Goal: Information Seeking & Learning: Learn about a topic

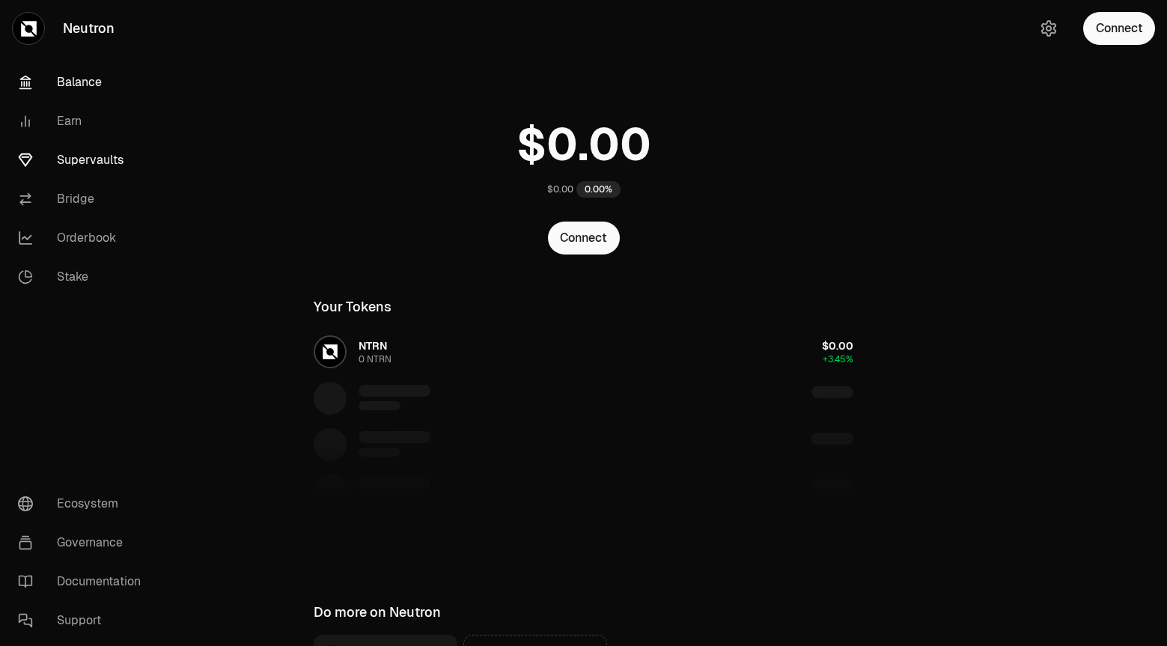
click at [107, 164] on link "Supervaults" at bounding box center [84, 160] width 156 height 39
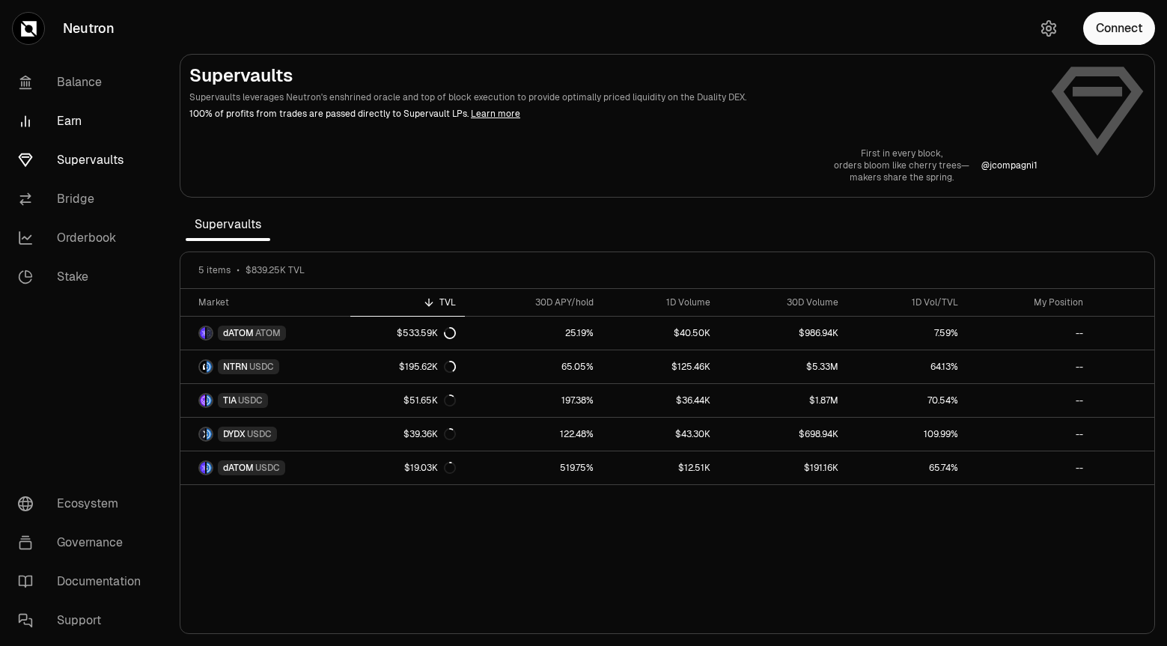
click at [64, 114] on link "Earn" at bounding box center [84, 121] width 156 height 39
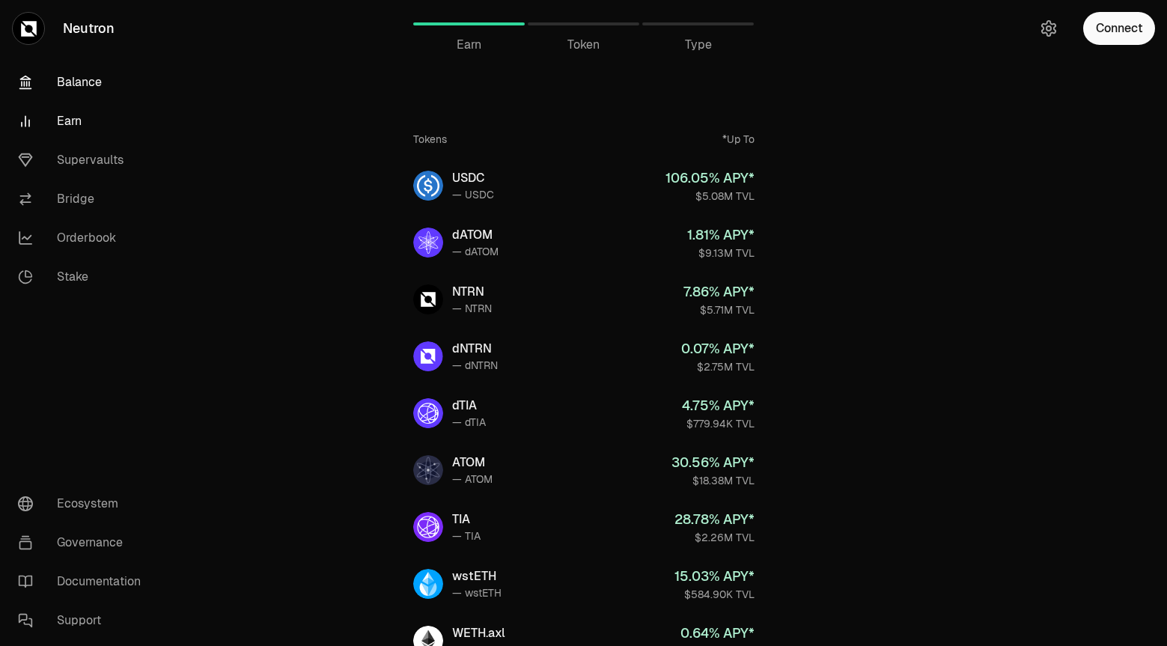
click at [59, 77] on link "Balance" at bounding box center [84, 82] width 156 height 39
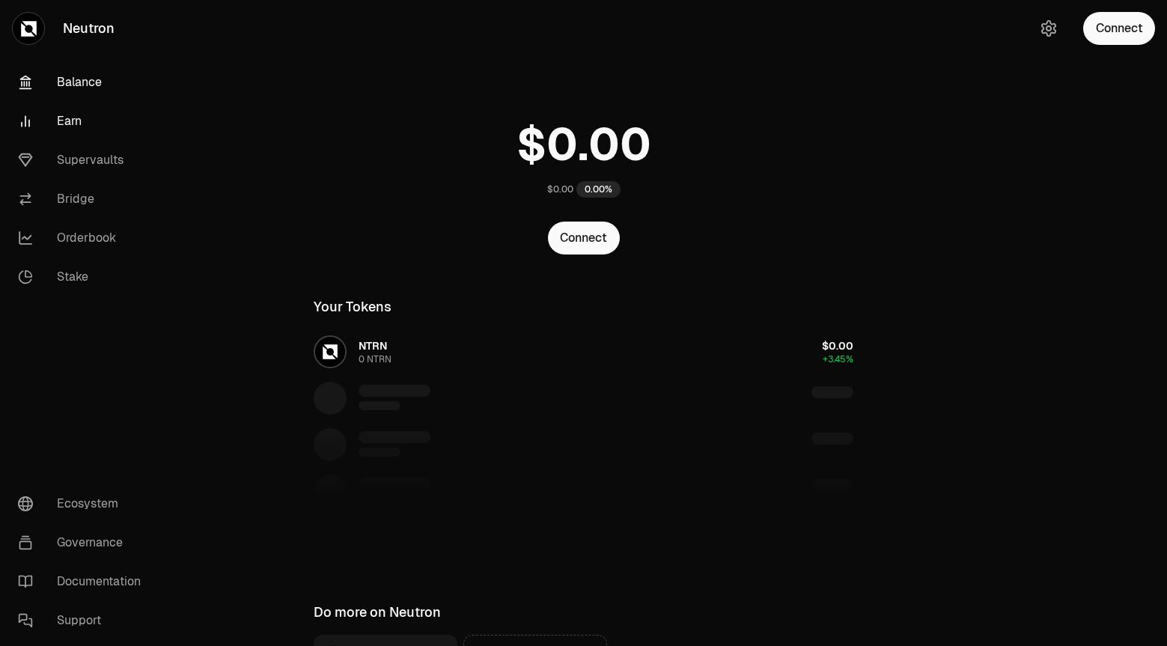
click at [76, 123] on link "Earn" at bounding box center [84, 121] width 156 height 39
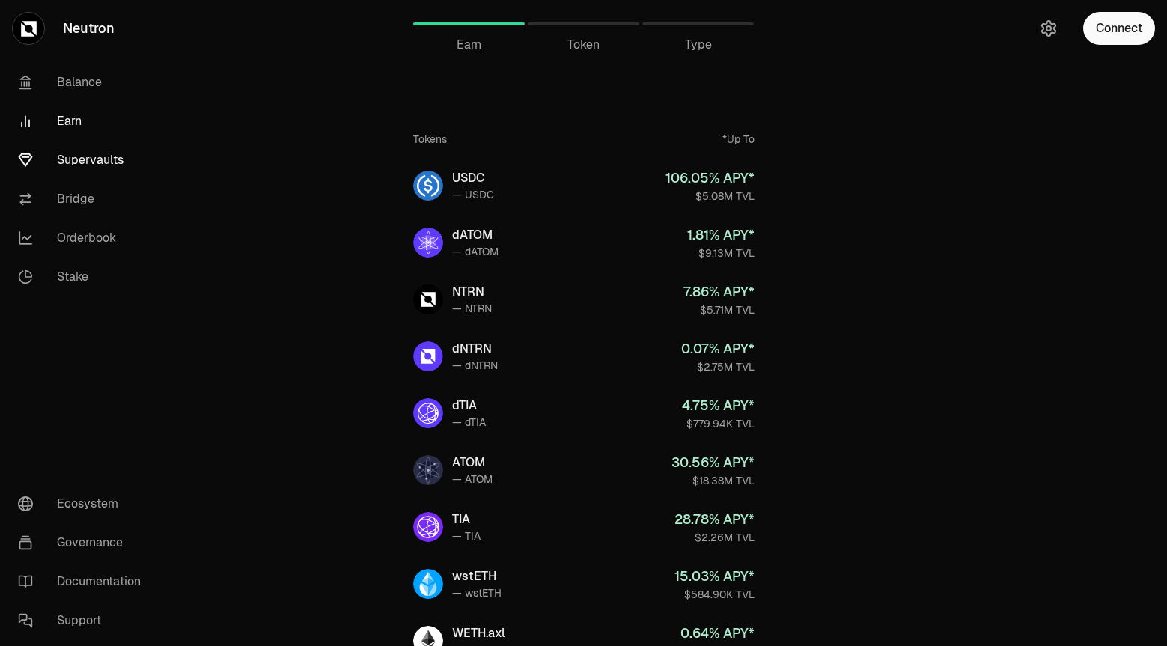
click at [88, 159] on link "Supervaults" at bounding box center [84, 160] width 156 height 39
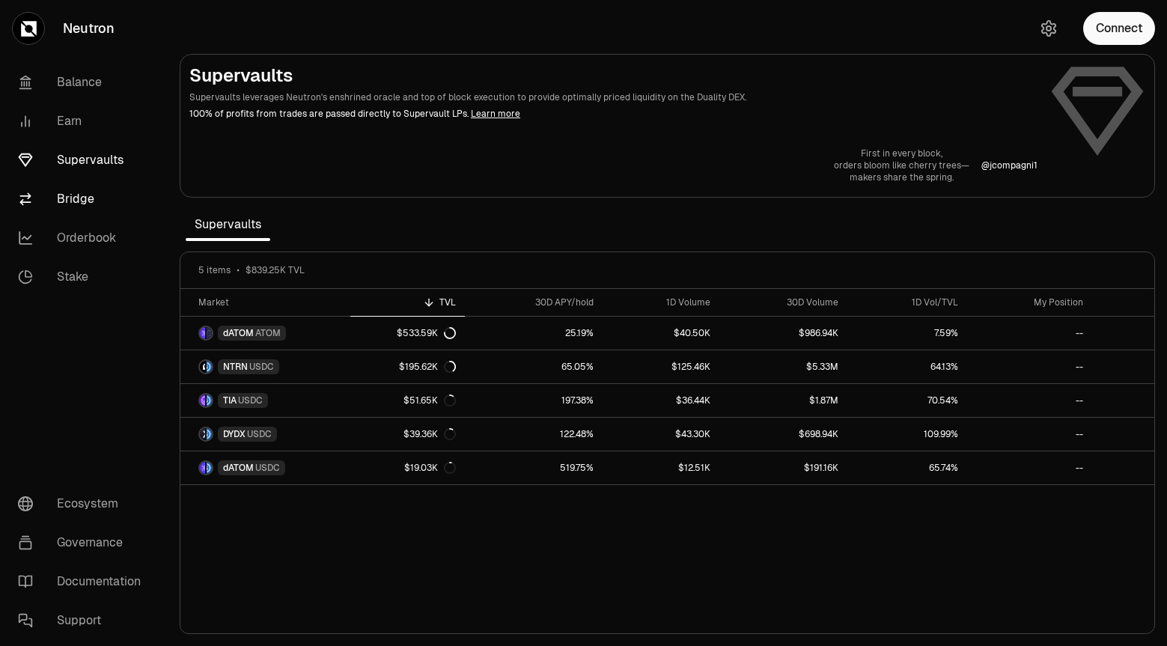
click at [65, 207] on link "Bridge" at bounding box center [84, 199] width 156 height 39
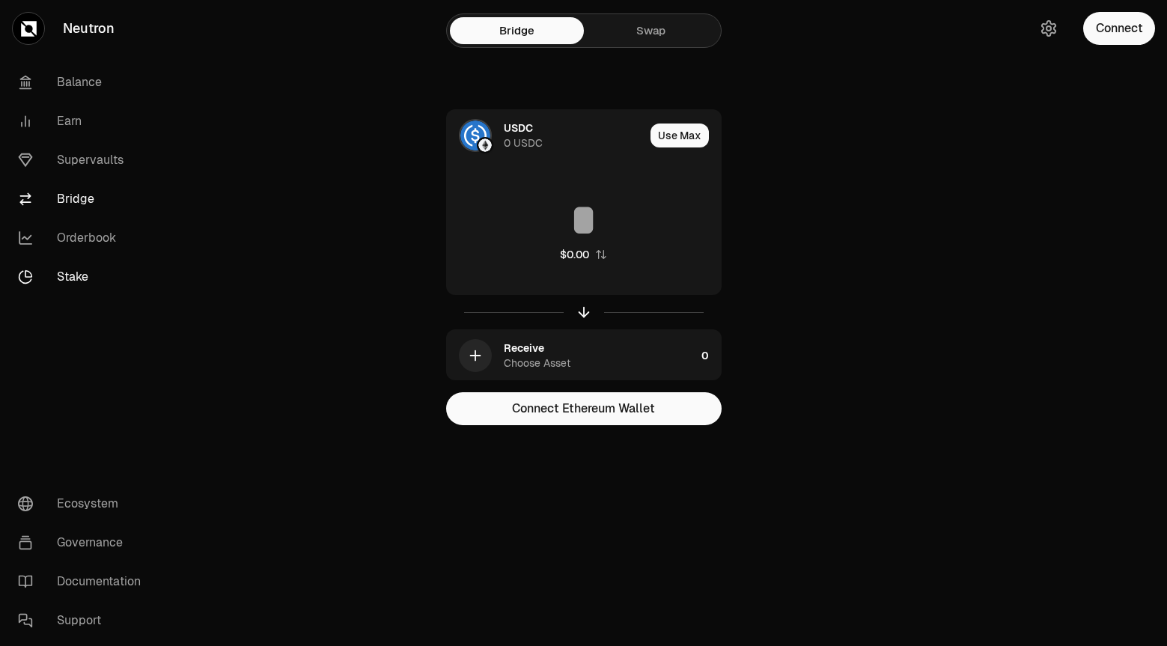
click at [76, 277] on link "Stake" at bounding box center [84, 277] width 156 height 39
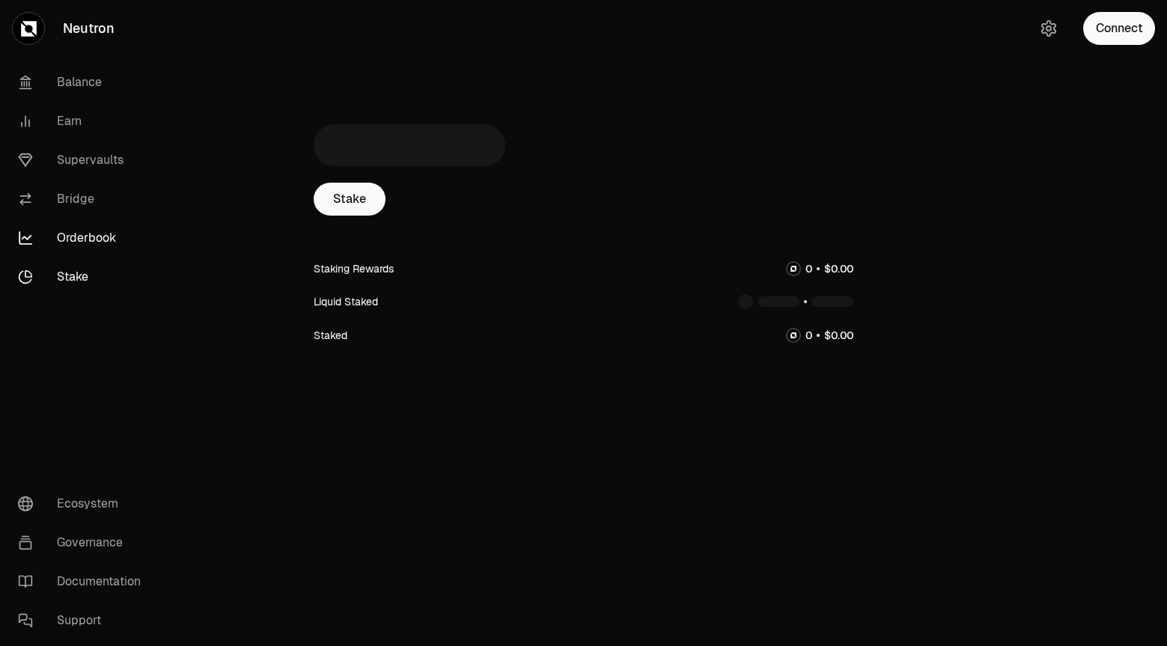
click at [84, 237] on link "Orderbook" at bounding box center [84, 238] width 156 height 39
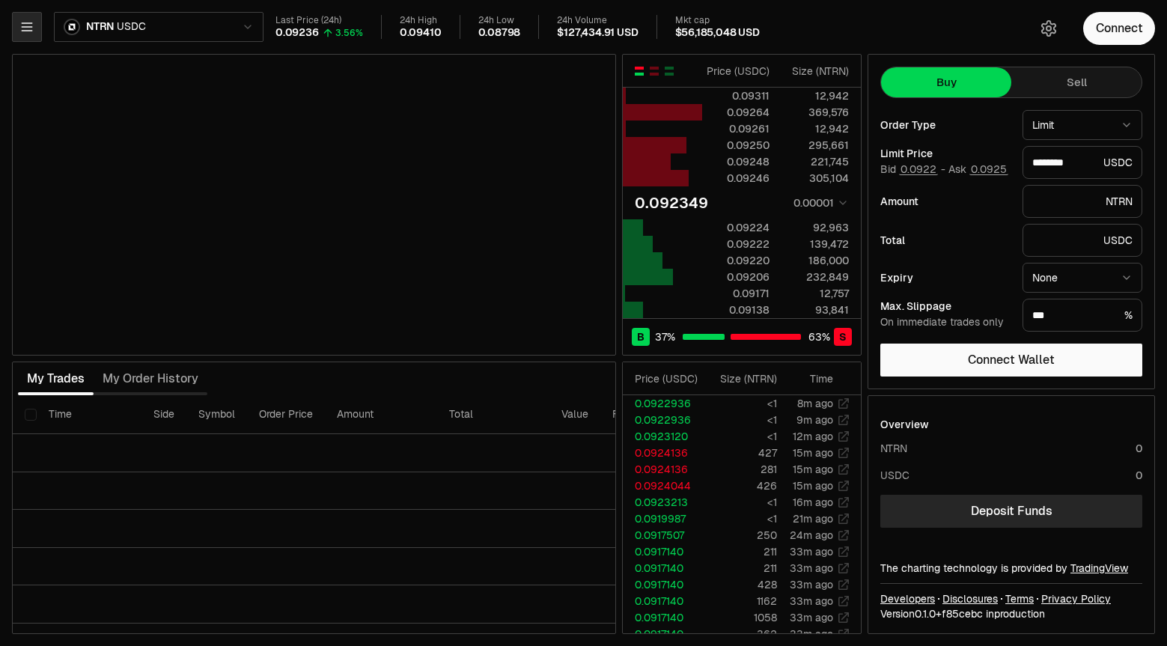
click at [16, 28] on button "button" at bounding box center [27, 27] width 30 height 30
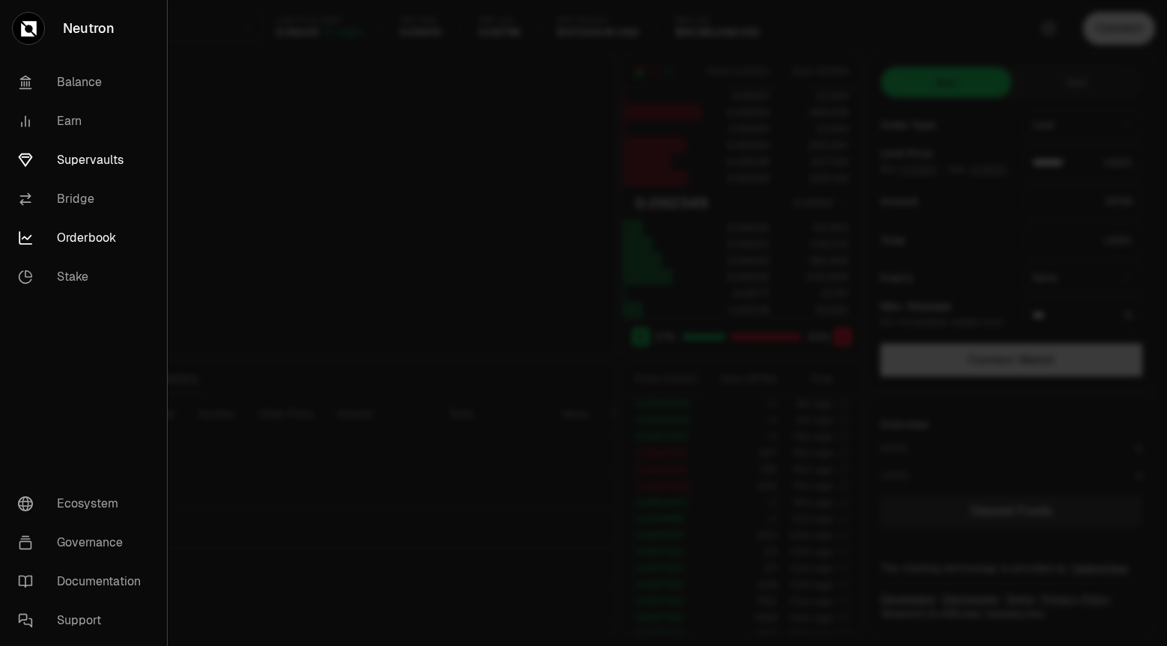
type input "********"
click at [83, 152] on link "Supervaults" at bounding box center [83, 160] width 155 height 39
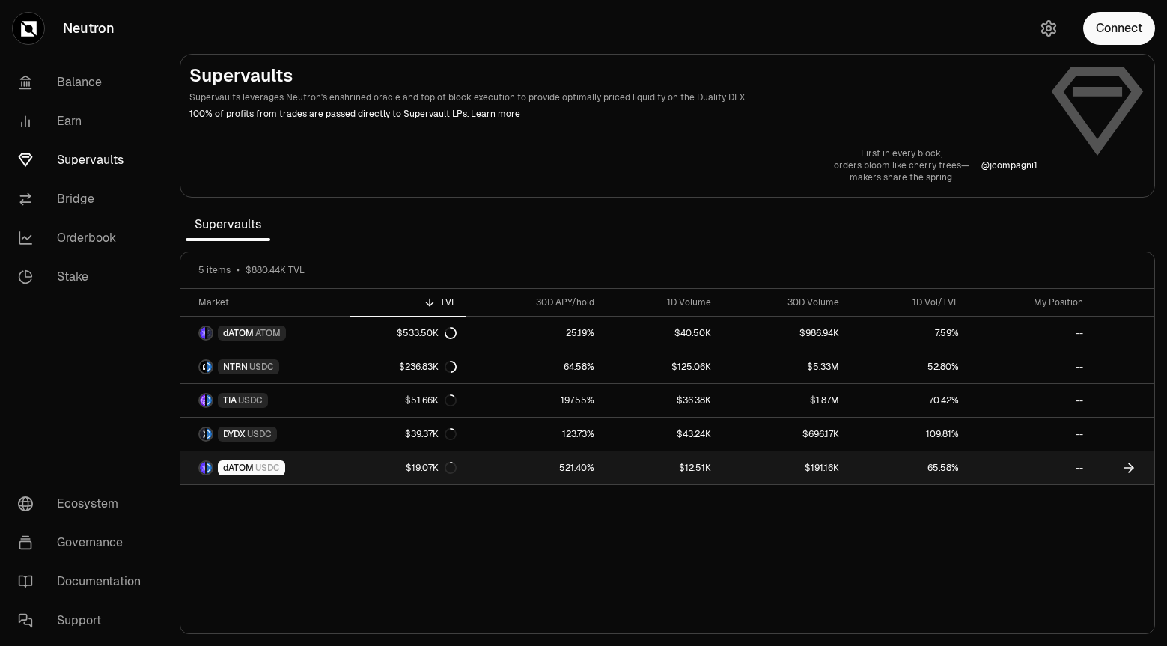
click at [314, 468] on link "dATOM USDC" at bounding box center [265, 468] width 170 height 33
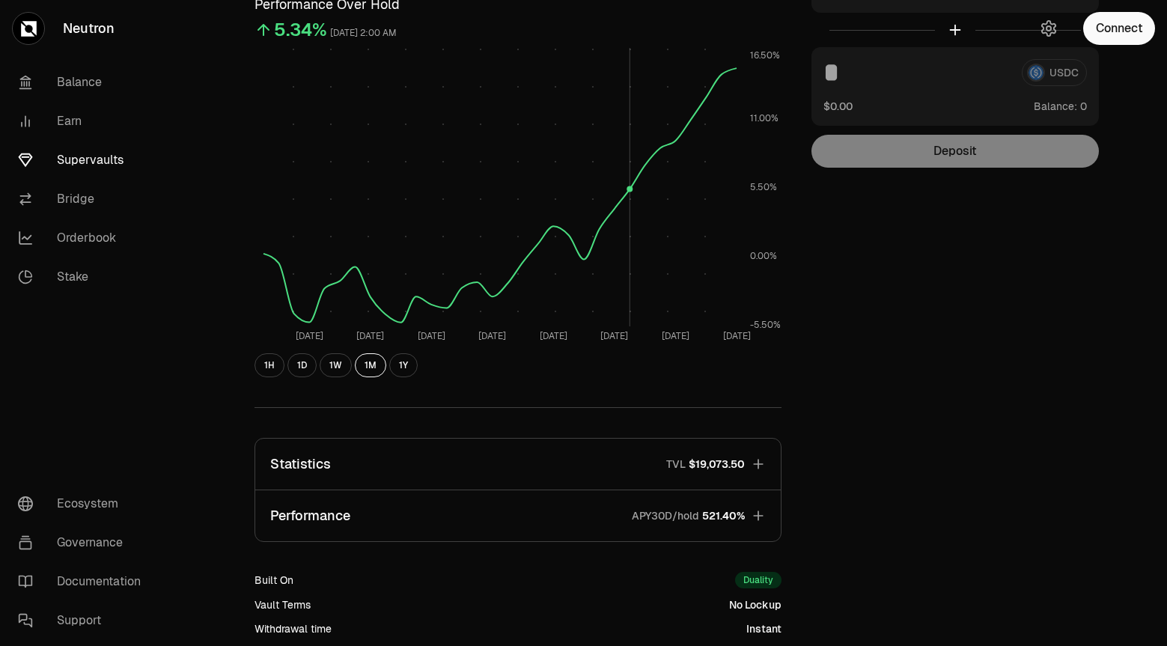
scroll to position [332, 0]
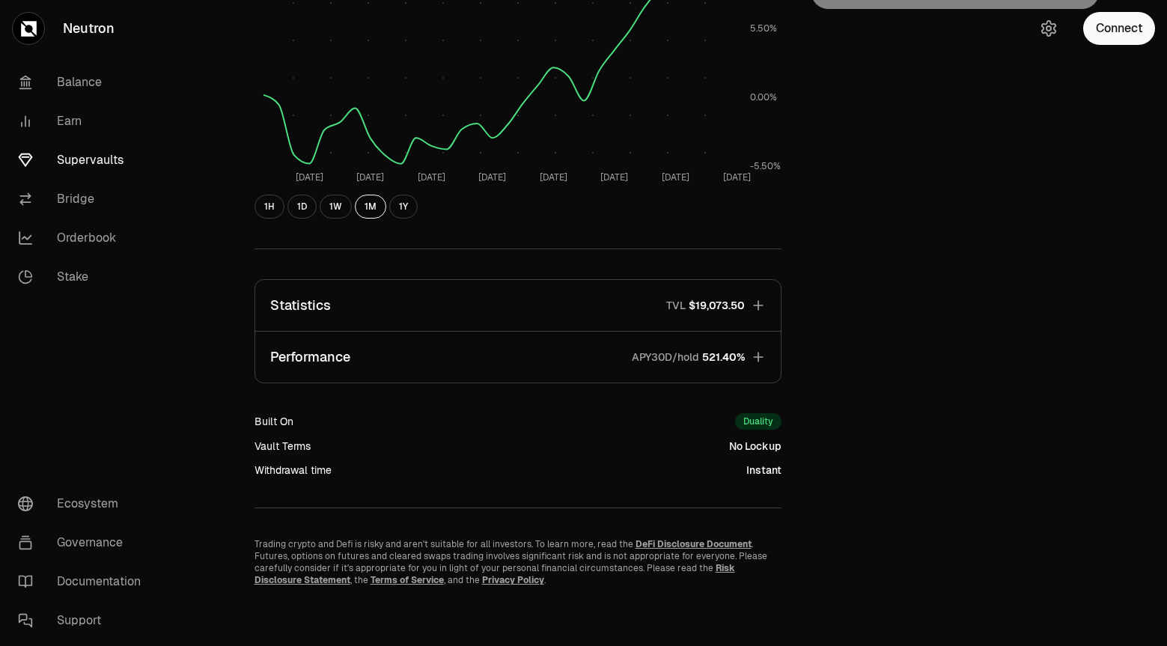
drag, startPoint x: 586, startPoint y: 359, endPoint x: 824, endPoint y: 385, distance: 239.6
click at [824, 385] on div "Explore dATOM - USDC Vault dATOM USDC 5.2373 USDC ($1.00) = 1 dATOM ($5.24) Per…" at bounding box center [668, 156] width 863 height 859
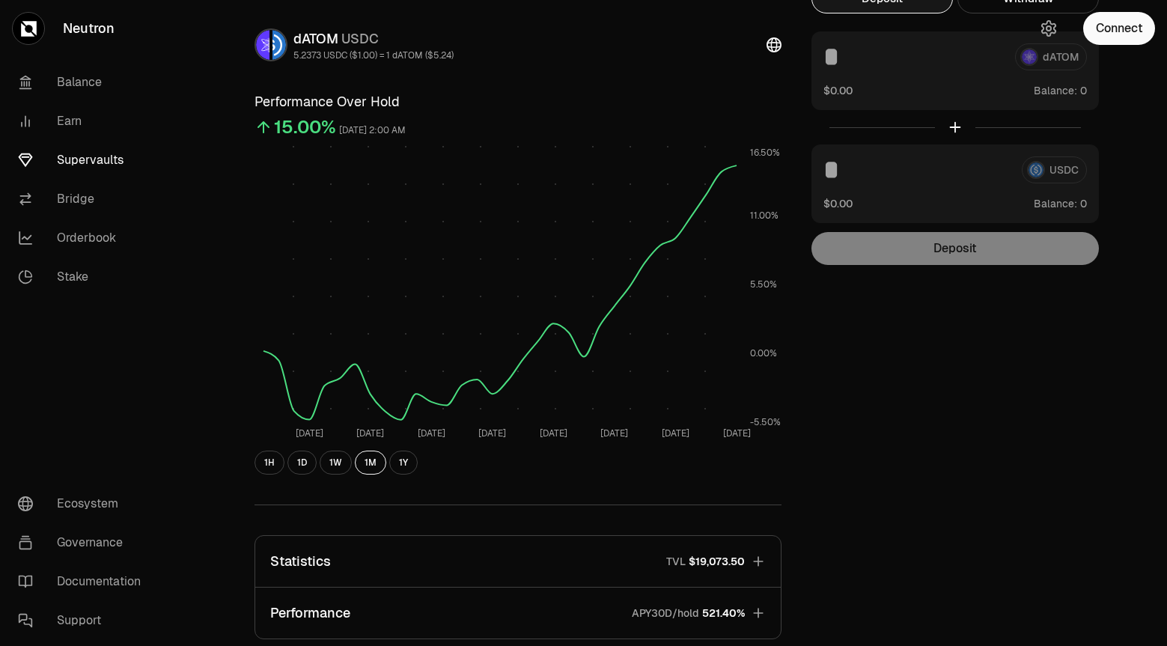
scroll to position [0, 0]
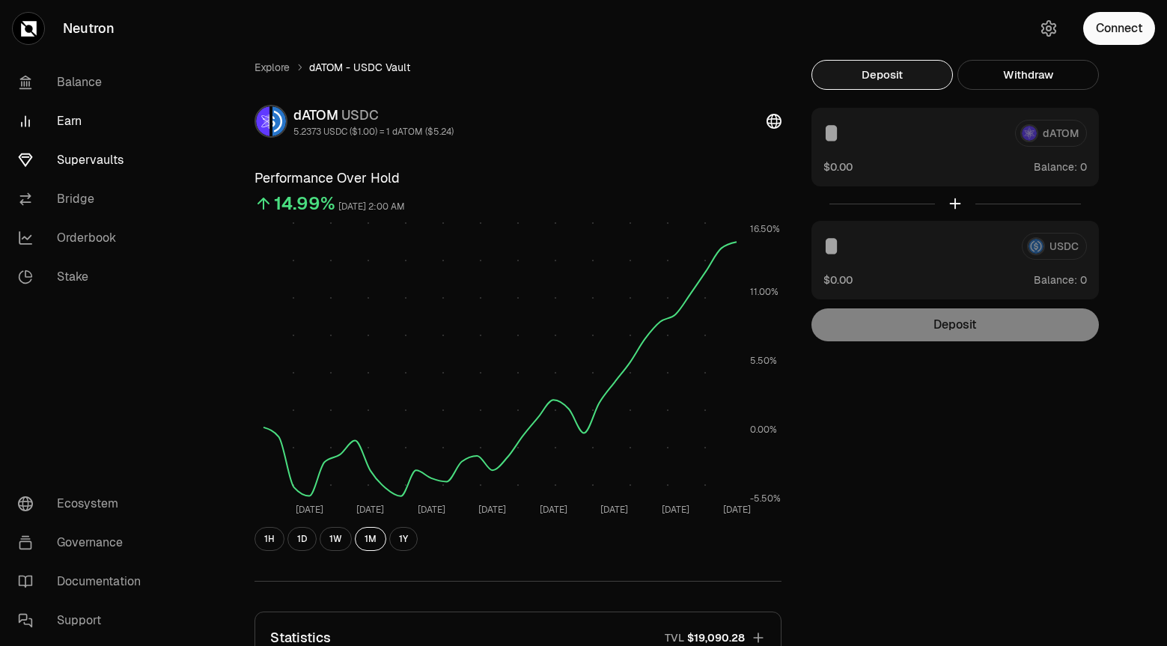
click at [75, 125] on link "Earn" at bounding box center [84, 121] width 156 height 39
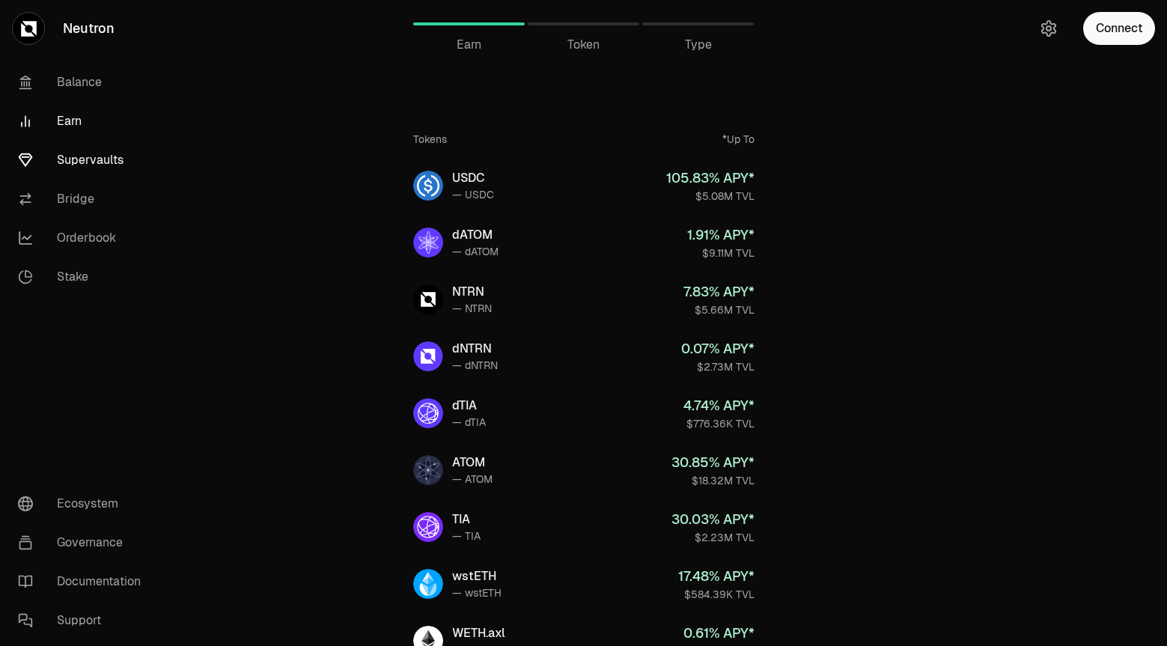
click at [87, 166] on link "Supervaults" at bounding box center [84, 160] width 156 height 39
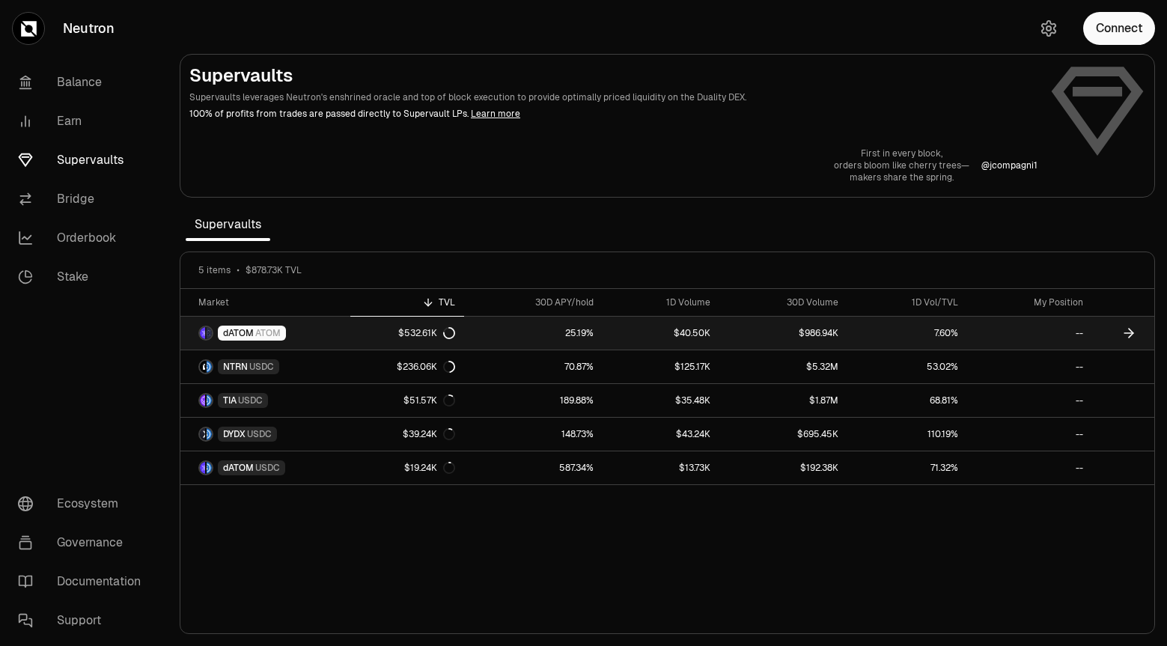
click at [329, 338] on link "dATOM ATOM" at bounding box center [265, 333] width 170 height 33
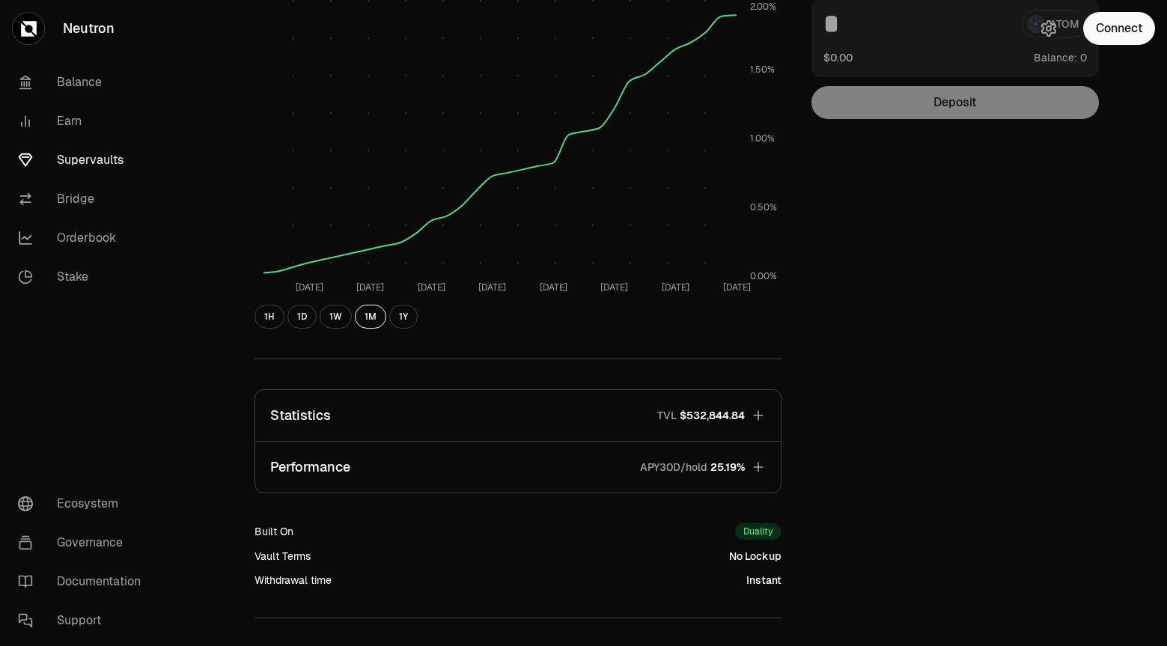
scroll to position [225, 0]
drag, startPoint x: 628, startPoint y: 464, endPoint x: 873, endPoint y: 493, distance: 246.6
click at [872, 493] on div "Explore dATOM - ATOM Vault dATOM ATOM 1.1676 ATOM ($4.49) = 1 dATOM ($5.24) Per…" at bounding box center [668, 264] width 863 height 859
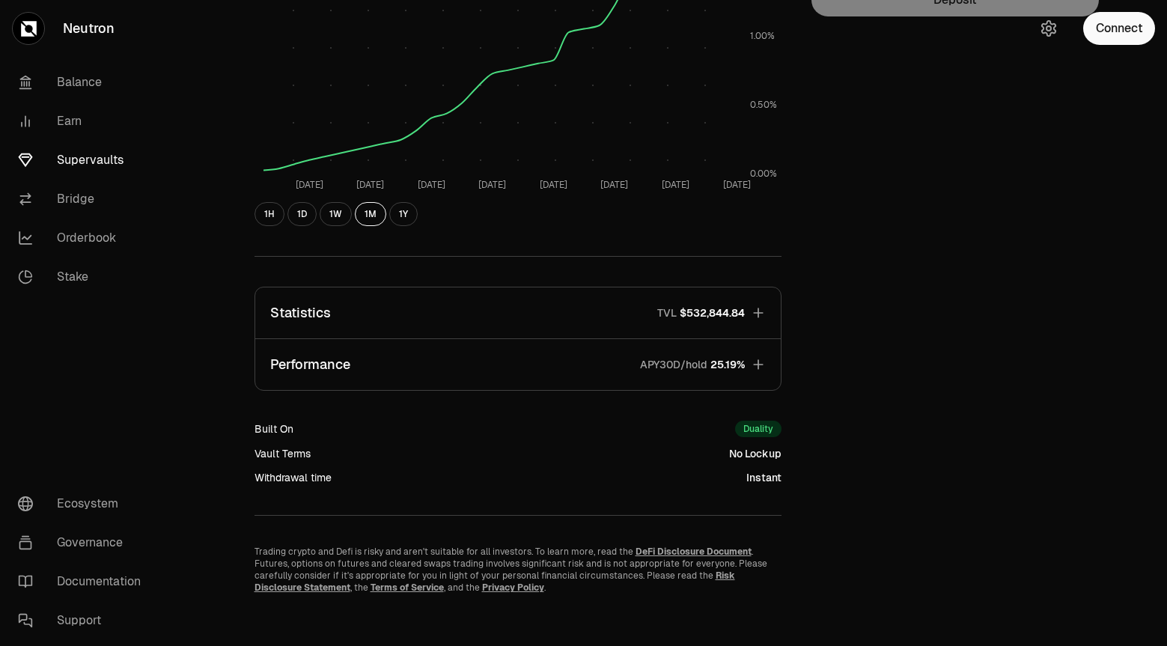
scroll to position [332, 0]
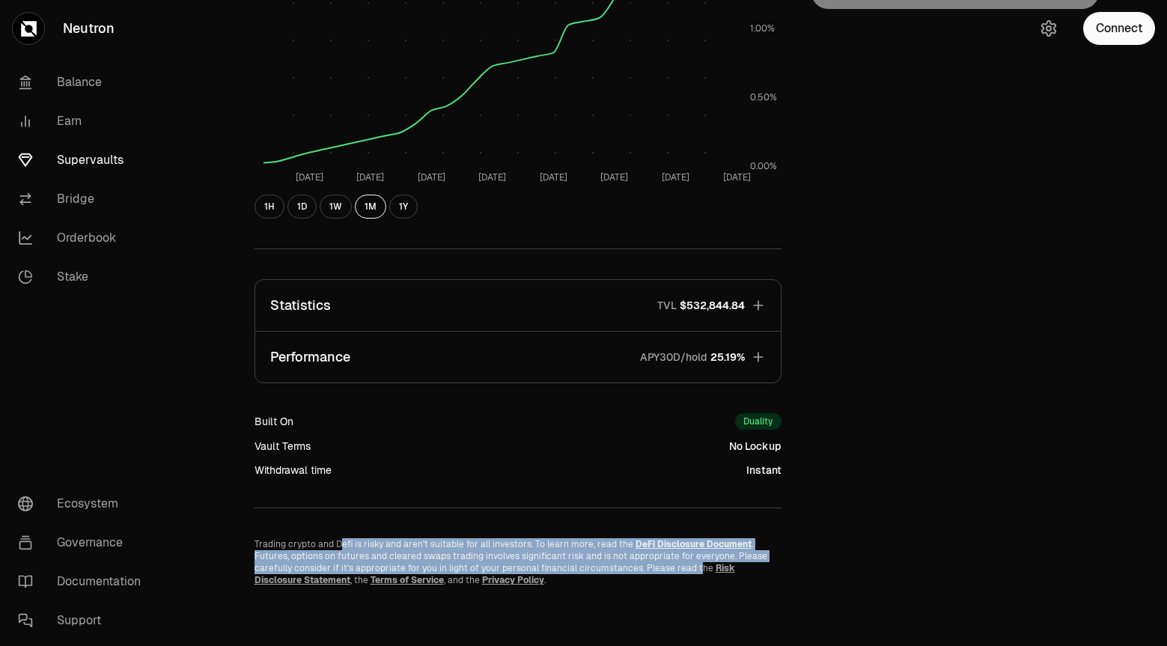
drag, startPoint x: 339, startPoint y: 545, endPoint x: 684, endPoint y: 571, distance: 346.1
click at [684, 571] on div "Trading crypto and Defi is risky and aren't suitable for all investors. To lear…" at bounding box center [518, 562] width 527 height 48
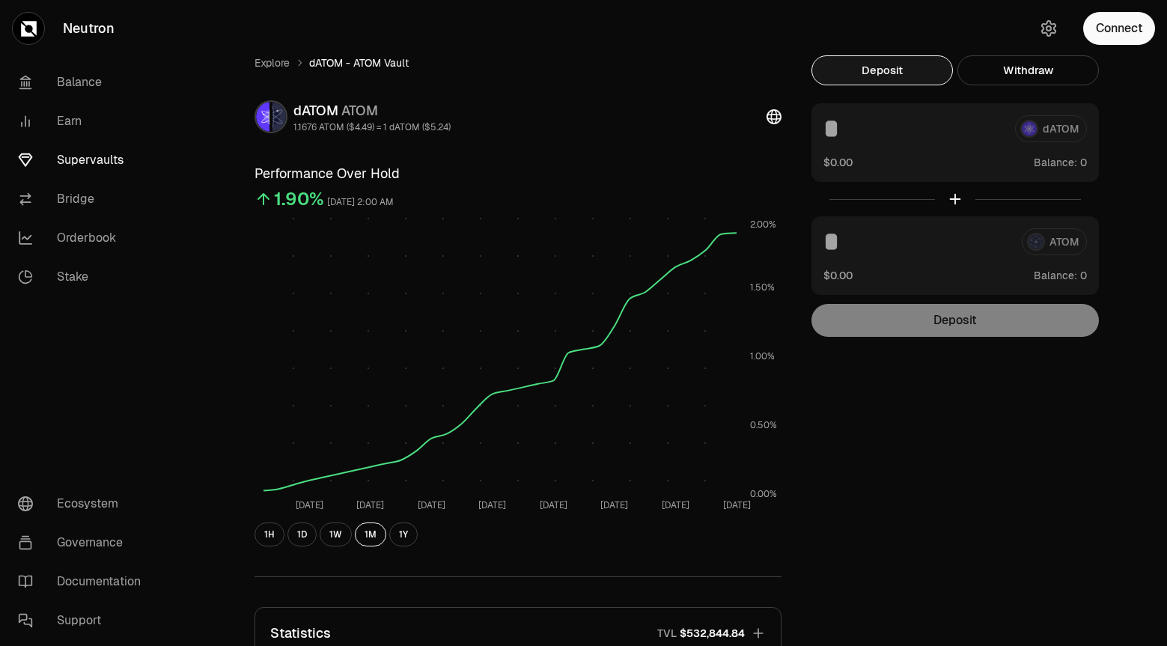
scroll to position [0, 0]
